Goal: Obtain resource: Download file/media

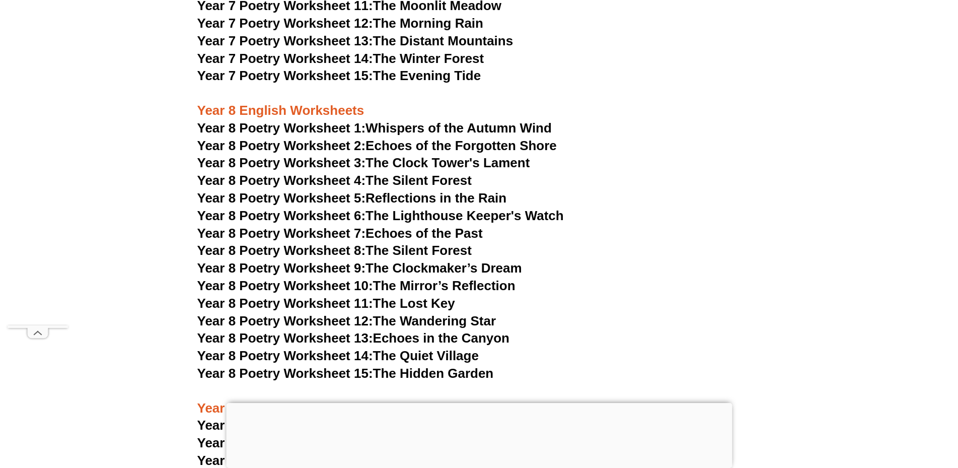
scroll to position [6805, 0]
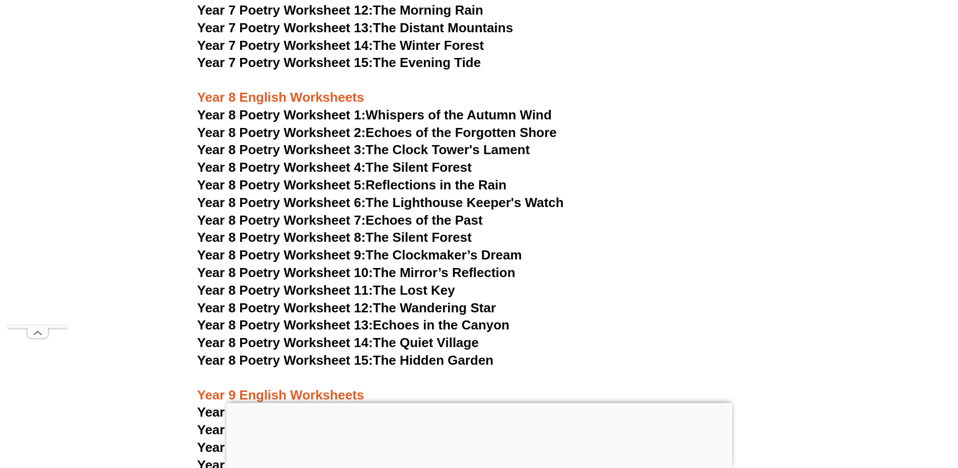
click at [453, 107] on link "Year 8 Poetry Worksheet 1: Whispers of the Autumn Wind" at bounding box center [374, 114] width 354 height 15
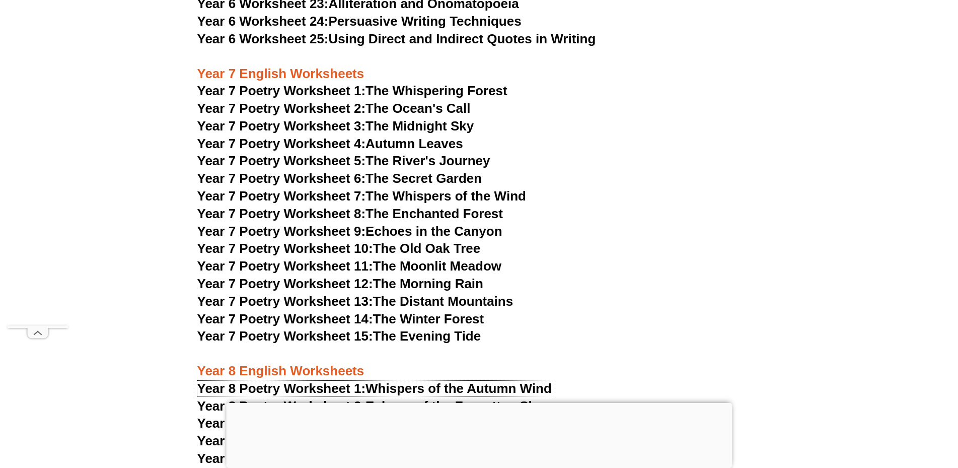
scroll to position [6480, 0]
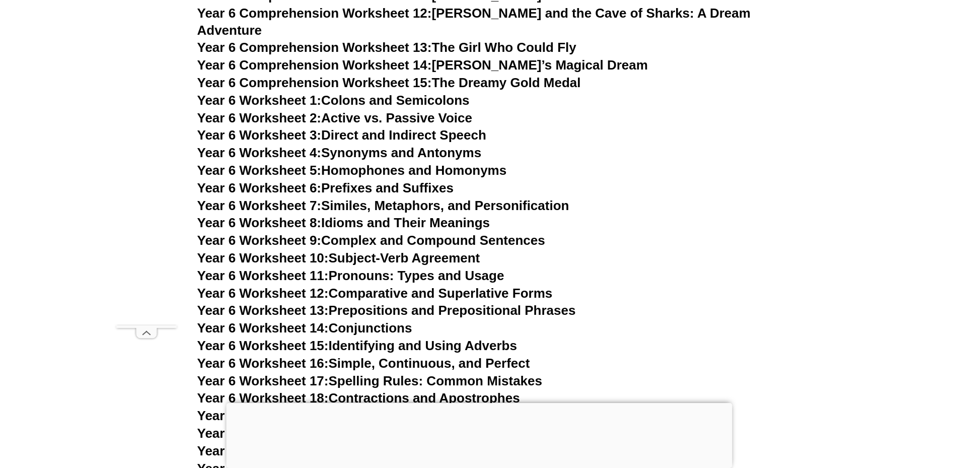
scroll to position [5757, 0]
click at [366, 111] on link "Year 6 Worksheet 2: Active vs. Passive Voice" at bounding box center [334, 118] width 275 height 15
click at [346, 93] on link "Year 6 Worksheet 1: Colons and Semicolons" at bounding box center [333, 100] width 272 height 15
